Goal: Information Seeking & Learning: Learn about a topic

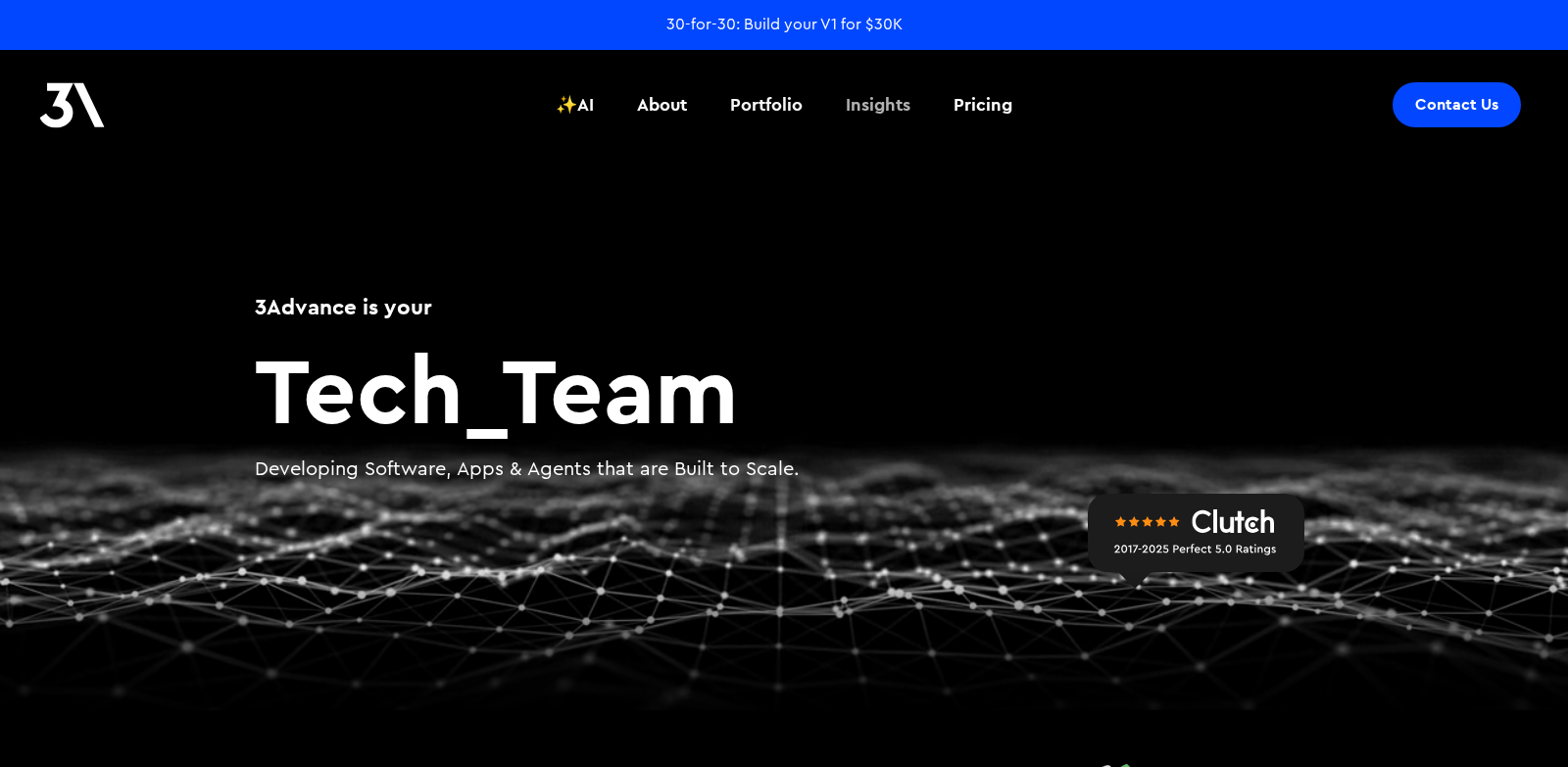
click at [901, 109] on div "Insights" at bounding box center [878, 105] width 65 height 26
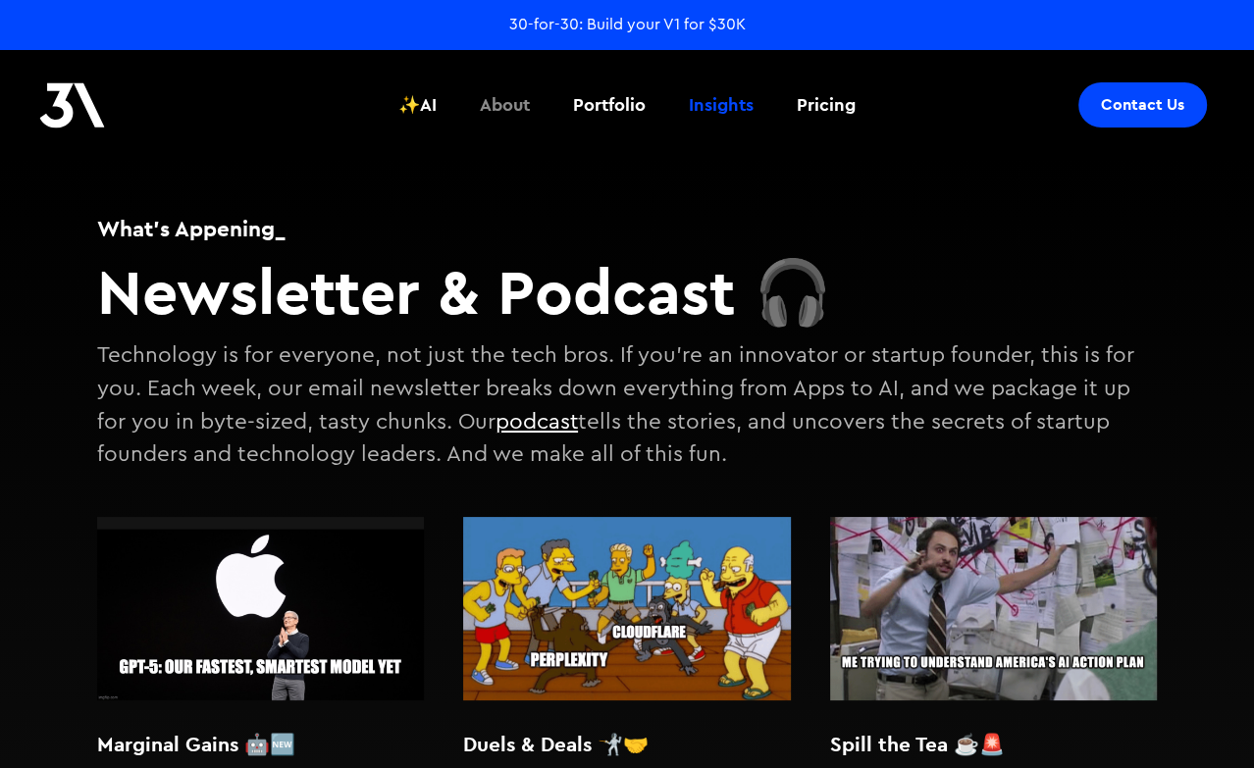
click at [508, 105] on div "About" at bounding box center [505, 105] width 50 height 26
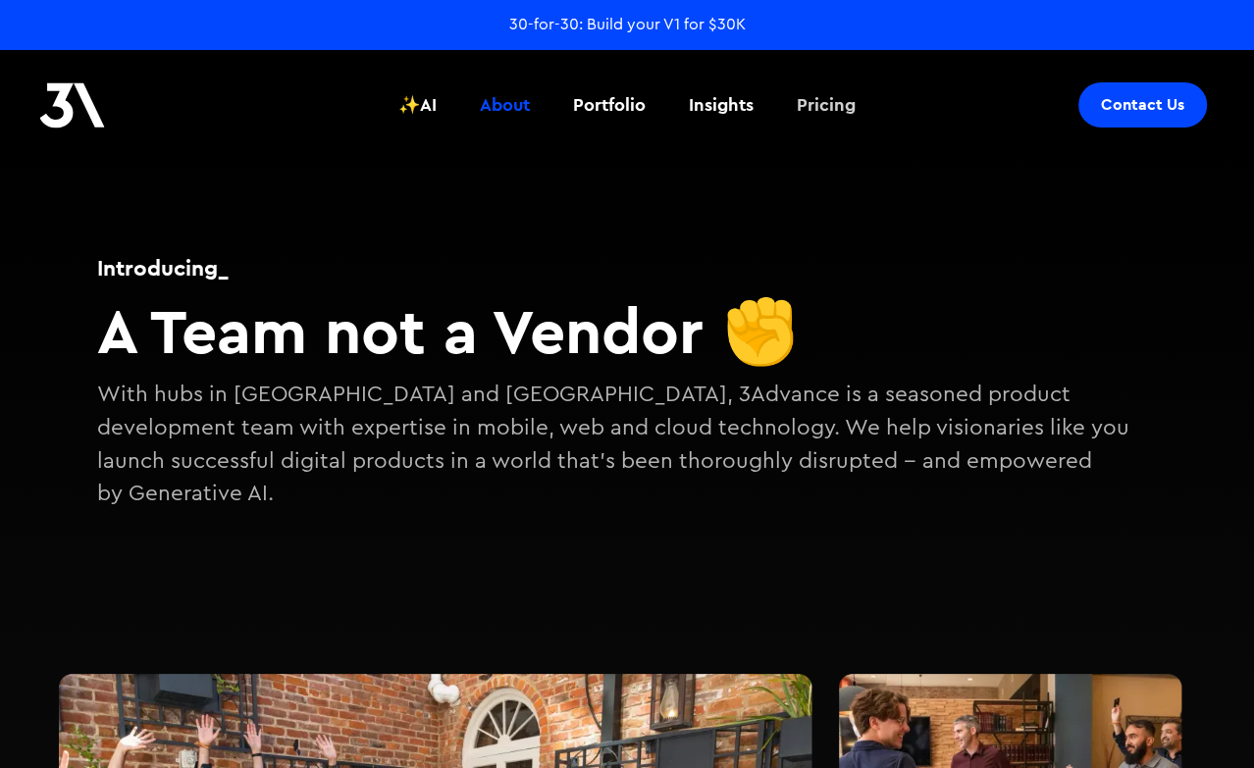
click at [824, 109] on div "Pricing" at bounding box center [826, 105] width 59 height 26
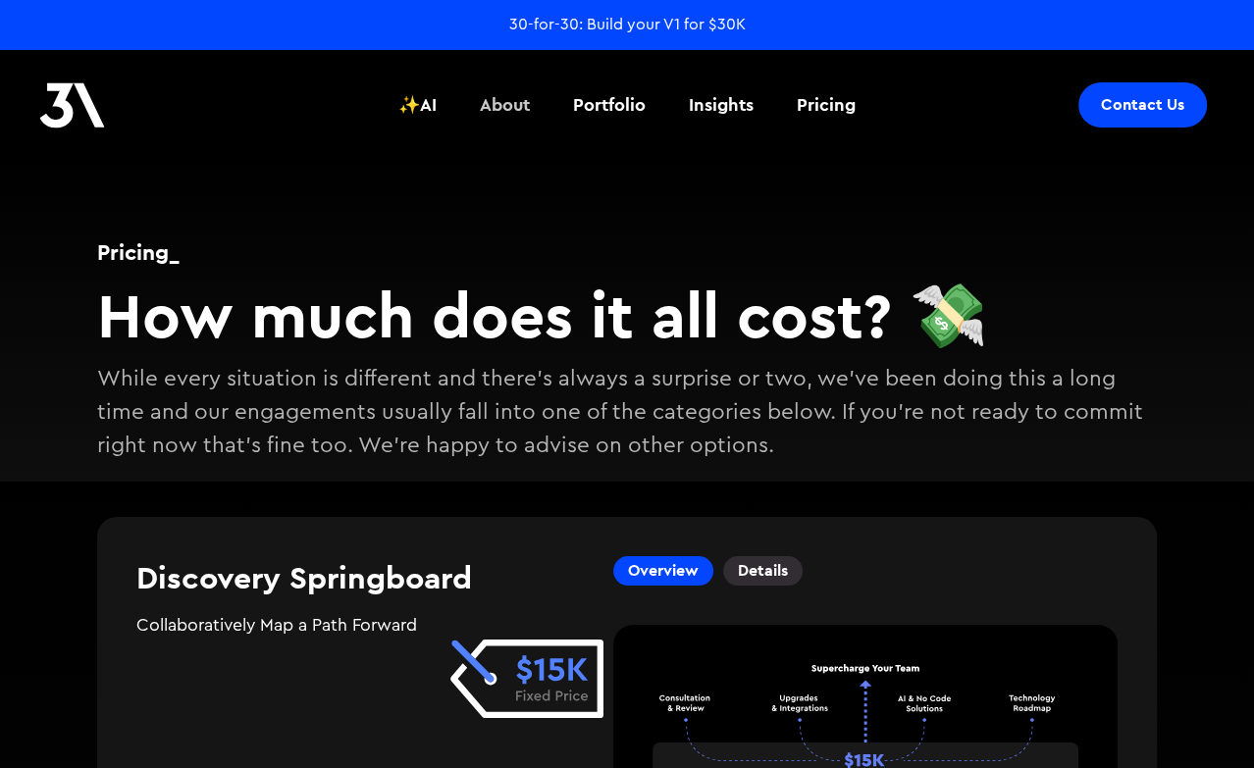
click at [490, 104] on div "About" at bounding box center [505, 105] width 50 height 26
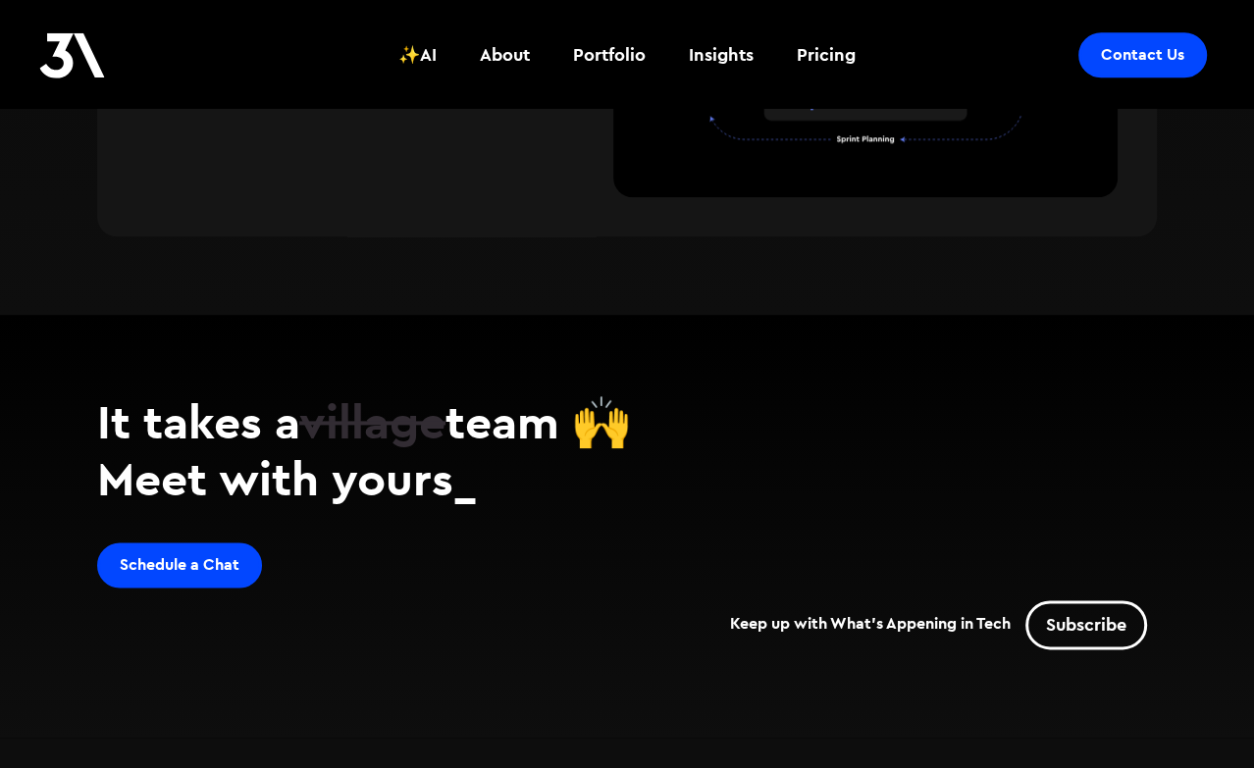
scroll to position [1877, 0]
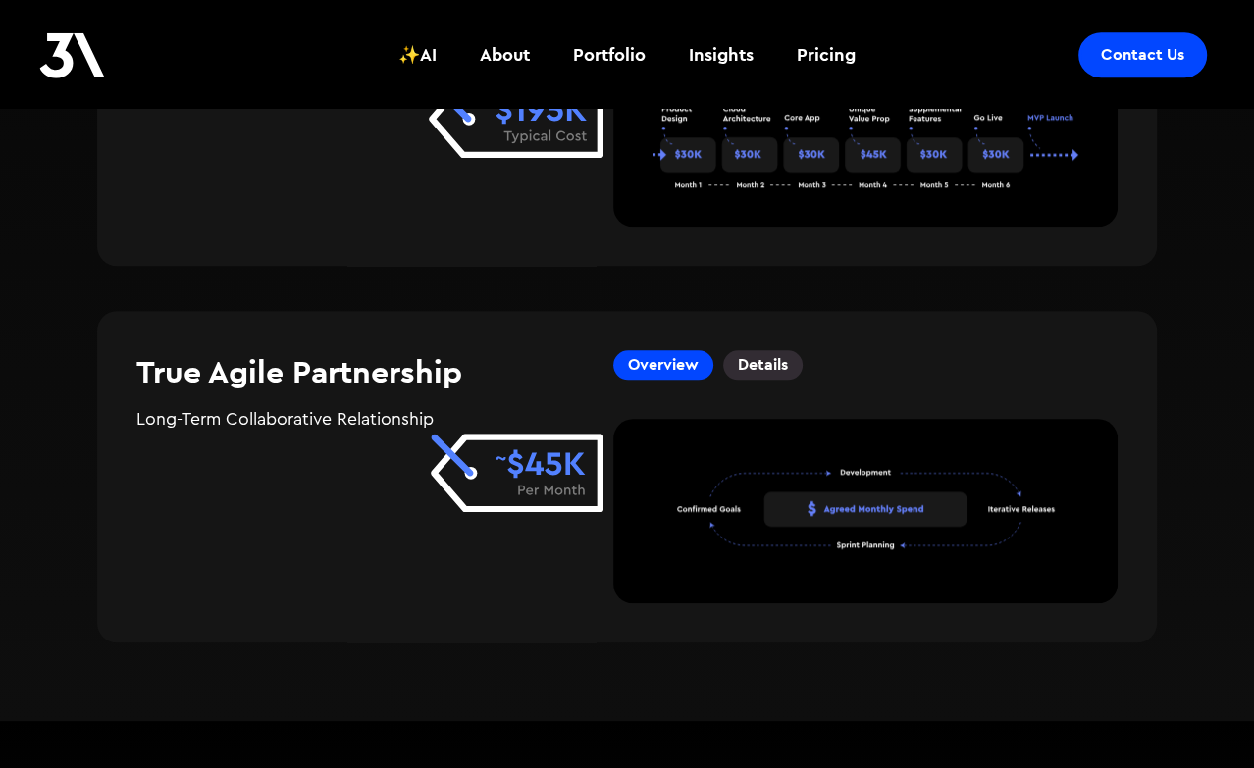
scroll to position [1877, 0]
